Goal: Task Accomplishment & Management: Use online tool/utility

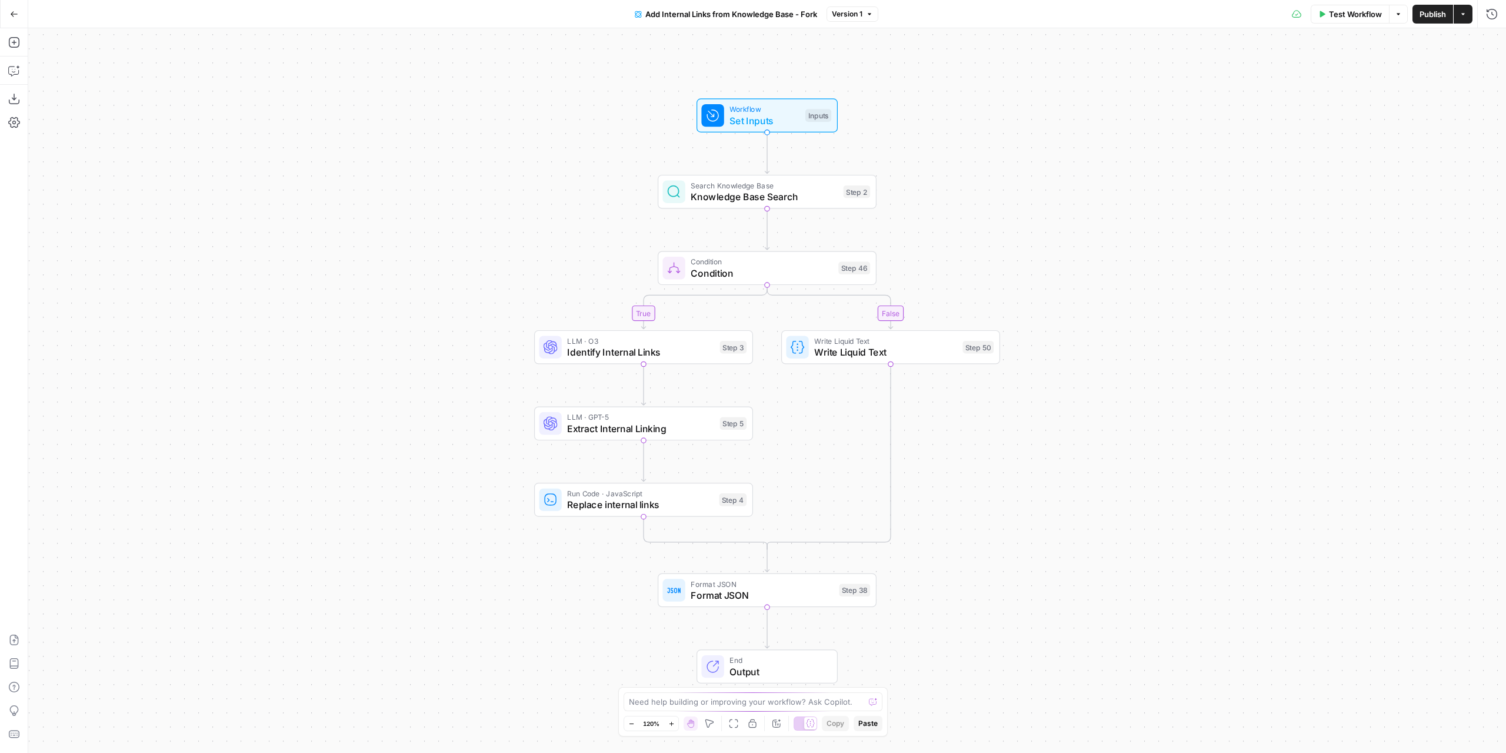
click at [1032, 475] on div "true false Workflow Set Inputs Inputs Search Knowledge Base Knowledge Base Sear…" at bounding box center [767, 390] width 1478 height 724
click at [775, 118] on span "Set Inputs" at bounding box center [765, 121] width 70 height 14
click at [1109, 96] on ID "Knowledge Base ID" at bounding box center [1277, 95] width 423 height 12
click at [971, 121] on div "true false Workflow Set Inputs Inputs Search Knowledge Base Knowledge Base Sear…" at bounding box center [767, 390] width 1478 height 724
